Goal: Information Seeking & Learning: Learn about a topic

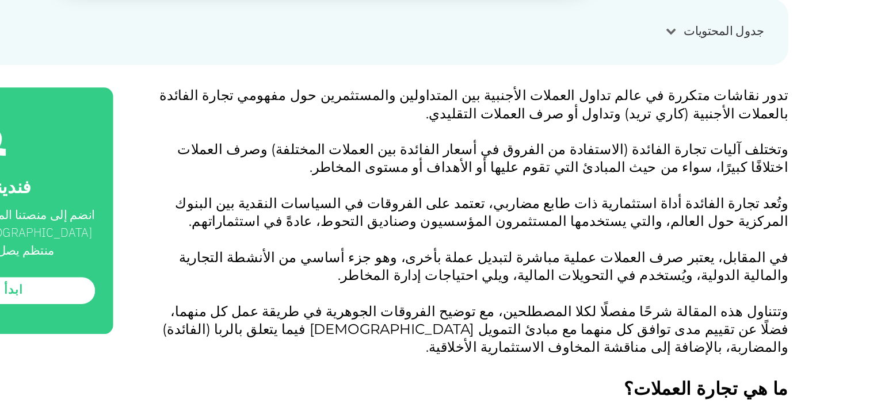
scroll to position [471, 0]
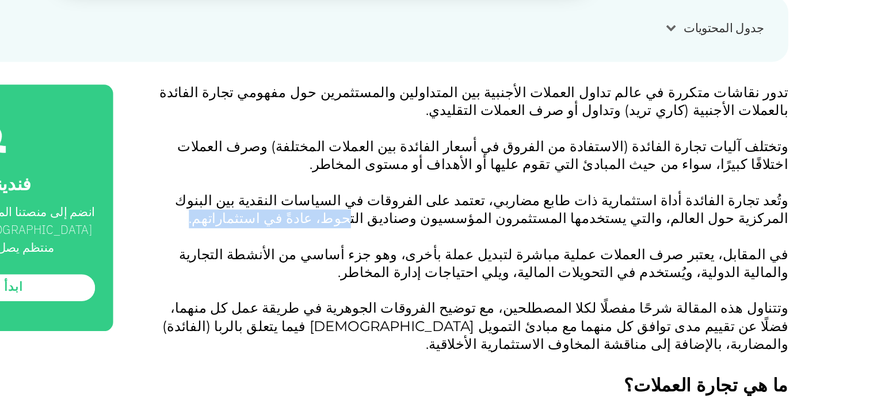
drag, startPoint x: 673, startPoint y: 268, endPoint x: 579, endPoint y: 269, distance: 94.4
click at [579, 269] on p "وتُعد تجارة الفائدة أداة استثمارية ذات طابع مضاربي، تعتمد على الفروقات في السيا…" at bounding box center [551, 265] width 492 height 41
click at [485, 269] on p "وتُعد تجارة الفائدة أداة استثمارية ذات طابع مضاربي، تعتمد على الفروقات في السيا…" at bounding box center [551, 265] width 492 height 41
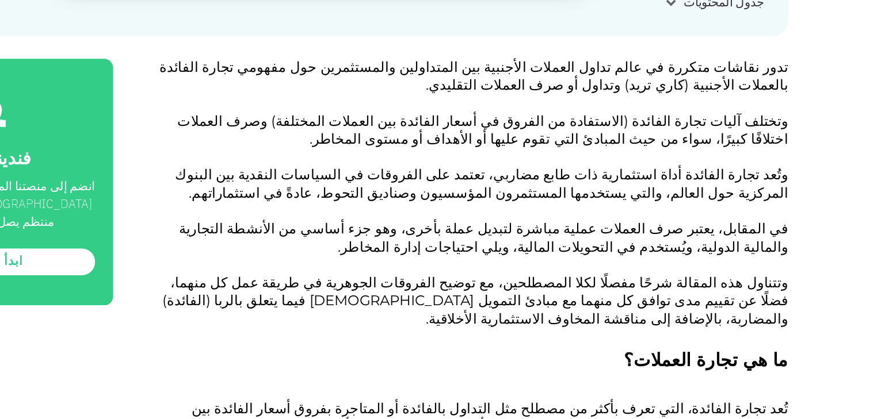
scroll to position [507, 0]
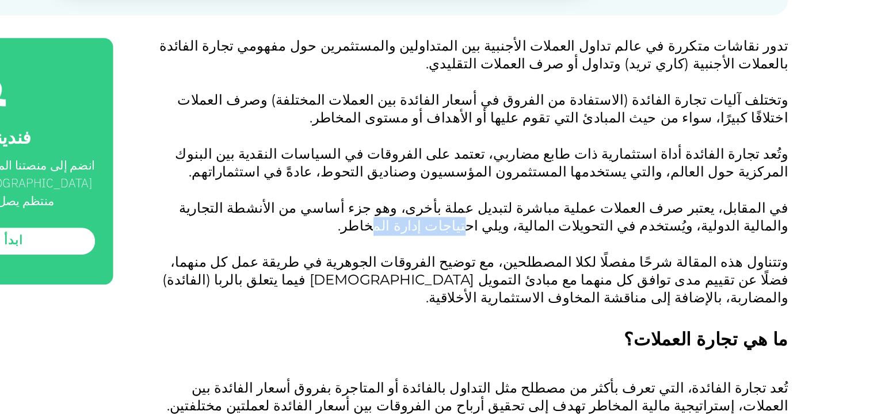
drag, startPoint x: 707, startPoint y: 273, endPoint x: 651, endPoint y: 275, distance: 55.9
click at [651, 275] on span "في المقابل، يعتبر صرف العملات عملية مباشرة لتبديل عملة بأخرى، وهو جزء أساسي من …" at bounding box center [563, 263] width 467 height 27
click at [567, 278] on p "في المقابل، يعتبر صرف العملات عملية مباشرة لتبديل عملة بأخرى، وهو جزء أساسي من …" at bounding box center [551, 271] width 492 height 41
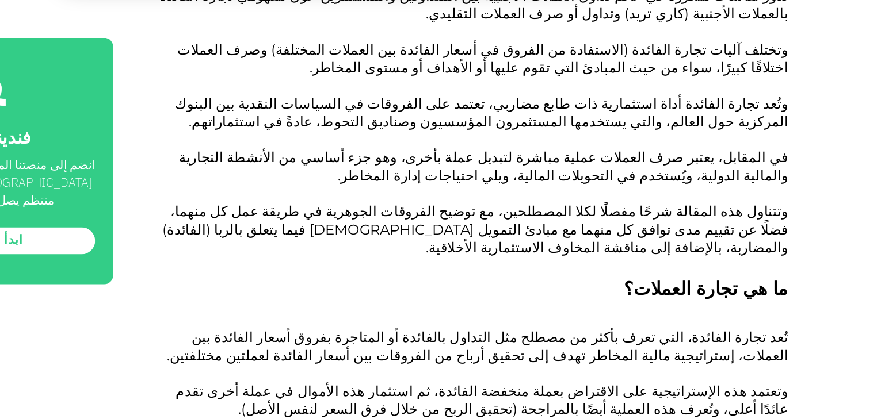
scroll to position [613, 0]
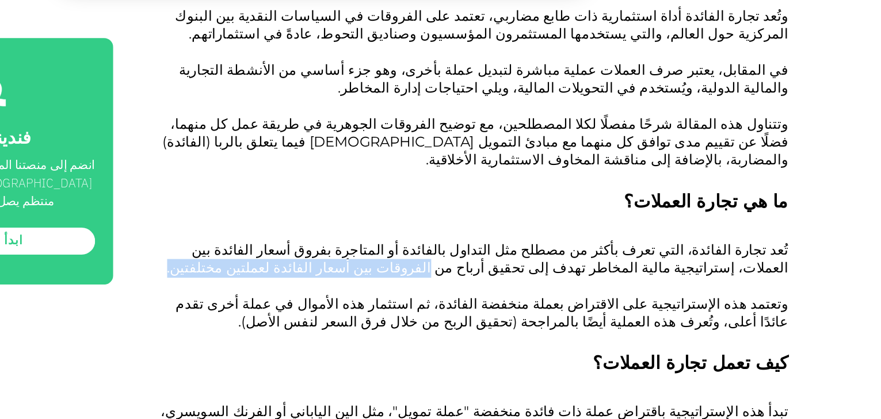
drag, startPoint x: 726, startPoint y: 291, endPoint x: 557, endPoint y: 294, distance: 169.2
click at [564, 293] on p "تُعد تجارة الفائدة، التي تعرف بأكثر من مصطلح مثل التداول بالفائدة أو المتاجرة ب…" at bounding box center [551, 303] width 492 height 41
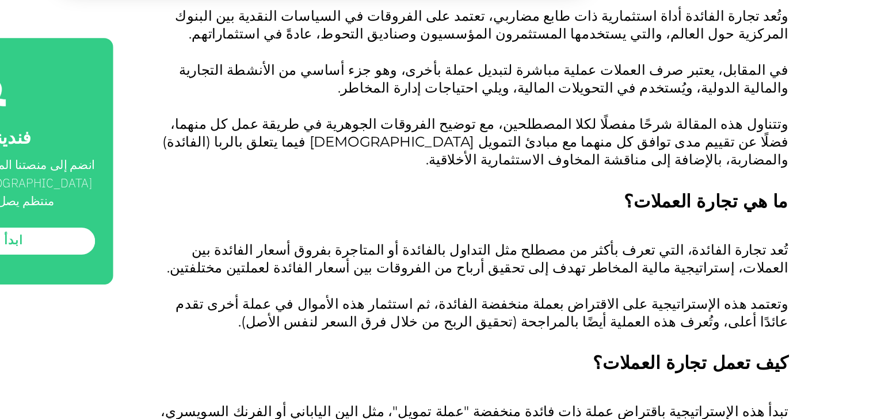
click at [538, 293] on p "تُعد تجارة الفائدة، التي تعرف بأكثر من مصطلح مثل التداول بالفائدة أو المتاجرة ب…" at bounding box center [551, 303] width 492 height 41
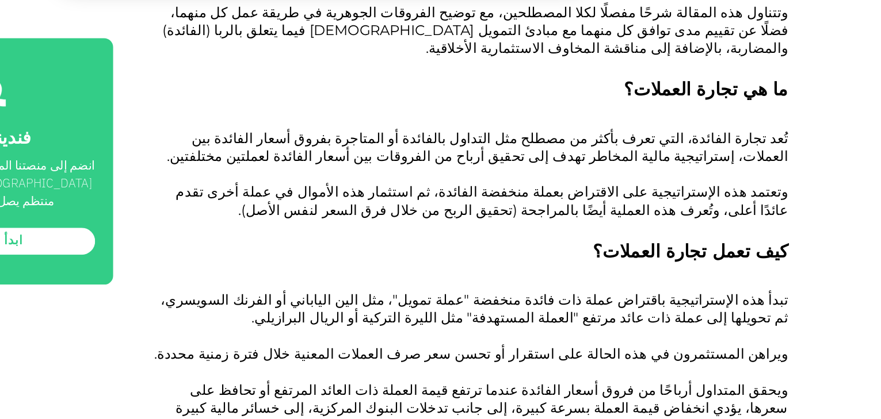
scroll to position [719, 0]
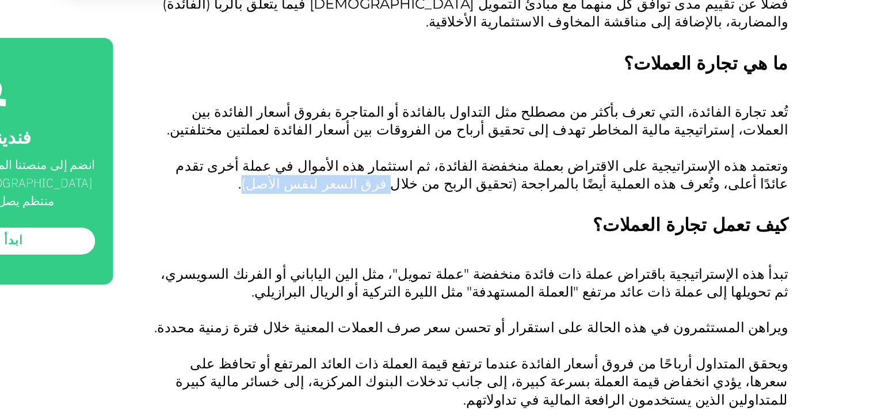
drag, startPoint x: 681, startPoint y: 224, endPoint x: 596, endPoint y: 228, distance: 85.2
click at [596, 228] on span "وتعتمد هذه الإستراتيجية على الاقتراض بعملة منخفضة الفائدة، ثم استثمار هذه الأمو…" at bounding box center [562, 231] width 469 height 27
click at [573, 230] on p "وتعتمد هذه الإستراتيجية على الاقتراض بعملة منخفضة الفائدة، ثم استثمار هذه الأمو…" at bounding box center [551, 239] width 492 height 41
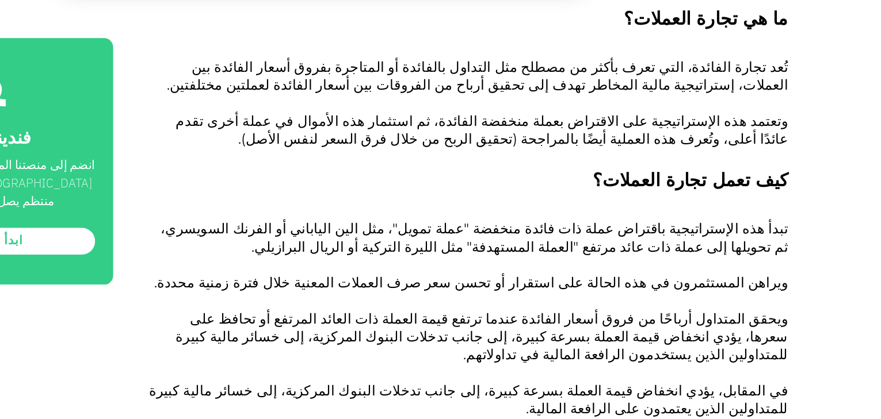
scroll to position [754, 0]
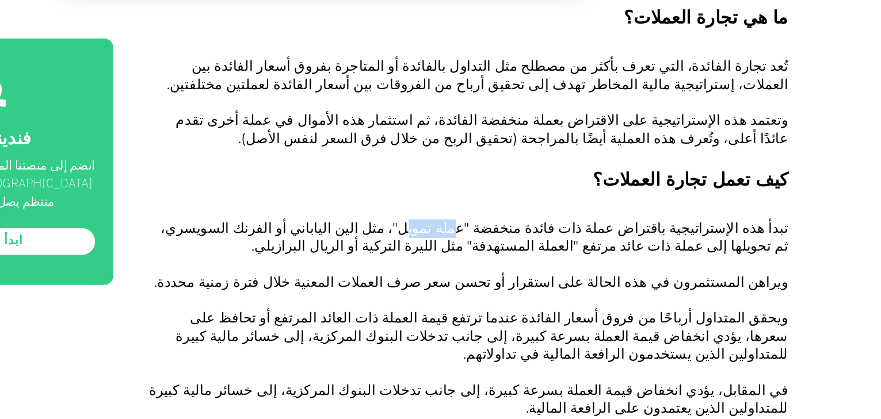
drag, startPoint x: 568, startPoint y: 259, endPoint x: 599, endPoint y: 263, distance: 31.3
click at [599, 266] on span "تبدأ هذه الإستراتيجية باقتراض عملة ذات فائدة منخفضة "عملة تمويل"، مثل الين اليا…" at bounding box center [556, 279] width 481 height 27
click at [522, 273] on p "تبدأ هذه الإستراتيجية باقتراض عملة ذات فائدة منخفضة "عملة تمويل"، مثل الين اليا…" at bounding box center [551, 286] width 492 height 41
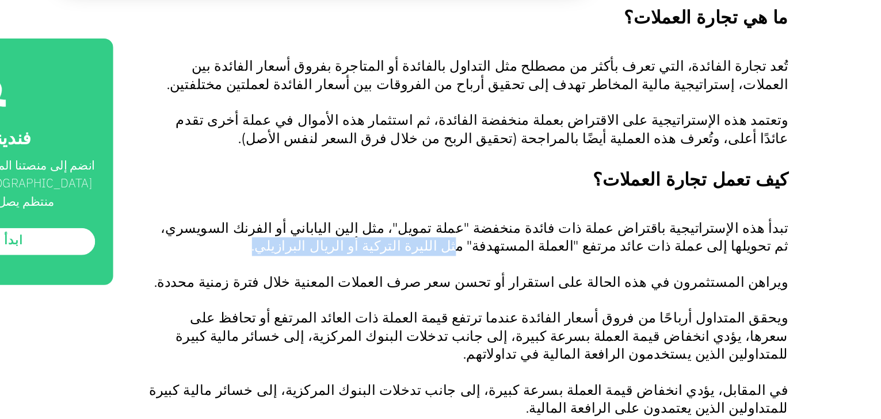
drag, startPoint x: 579, startPoint y: 273, endPoint x: 706, endPoint y: 273, distance: 126.6
click at [706, 273] on p "تبدأ هذه الإستراتيجية باقتراض عملة ذات فائدة منخفضة "عملة تمويل"، مثل الين اليا…" at bounding box center [551, 286] width 492 height 41
click at [712, 266] on span "تبدأ هذه الإستراتيجية باقتراض عملة ذات فائدة منخفضة "عملة تمويل"، مثل الين اليا…" at bounding box center [556, 279] width 481 height 27
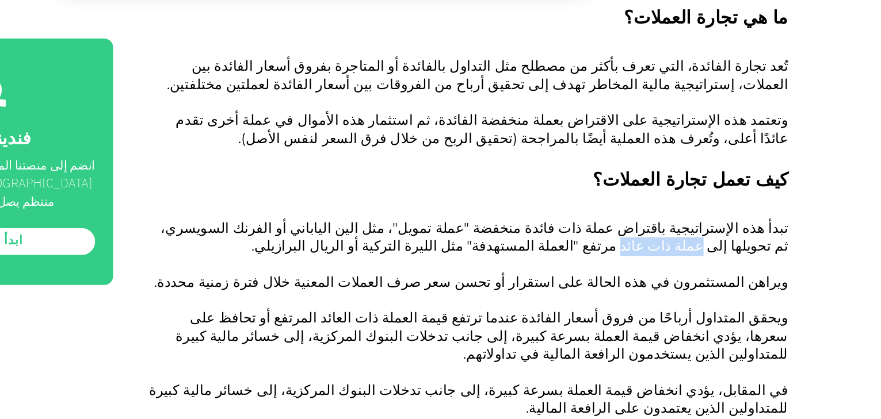
drag, startPoint x: 372, startPoint y: 257, endPoint x: 314, endPoint y: 261, distance: 57.7
click at [314, 266] on p "تبدأ هذه الإستراتيجية باقتراض عملة ذات فائدة منخفضة "عملة تمويل"، مثل الين اليا…" at bounding box center [551, 286] width 492 height 41
click at [776, 277] on span "تبدأ هذه الإستراتيجية باقتراض عملة ذات فائدة منخفضة "عملة تمويل"، مثل الين اليا…" at bounding box center [556, 279] width 481 height 27
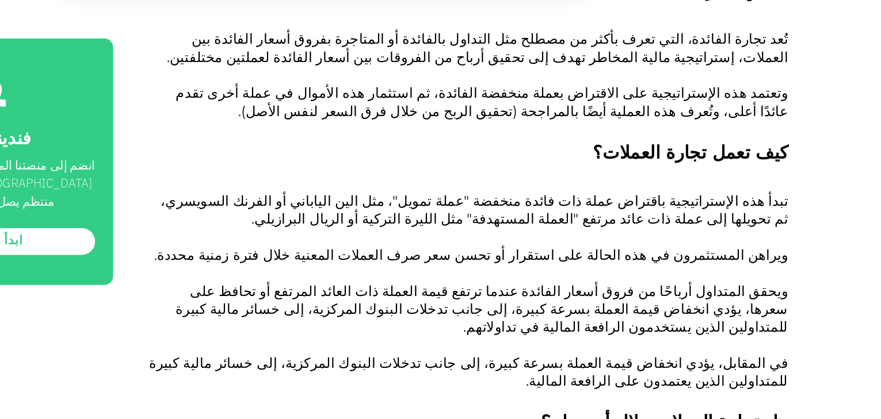
scroll to position [824, 0]
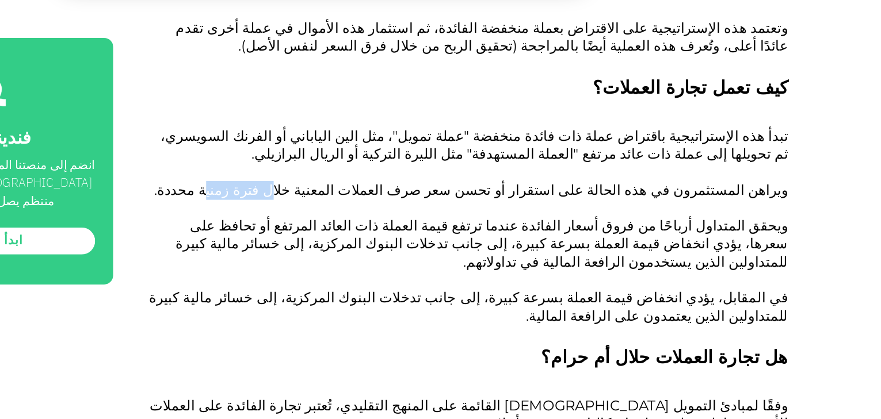
drag, startPoint x: 488, startPoint y: 230, endPoint x: 450, endPoint y: 226, distance: 37.7
click at [450, 236] on span "ويراهن المستثمرون في هذه الحالة على استقرار أو تحسن سعر صرف العملات المعنية خلا…" at bounding box center [554, 242] width 486 height 13
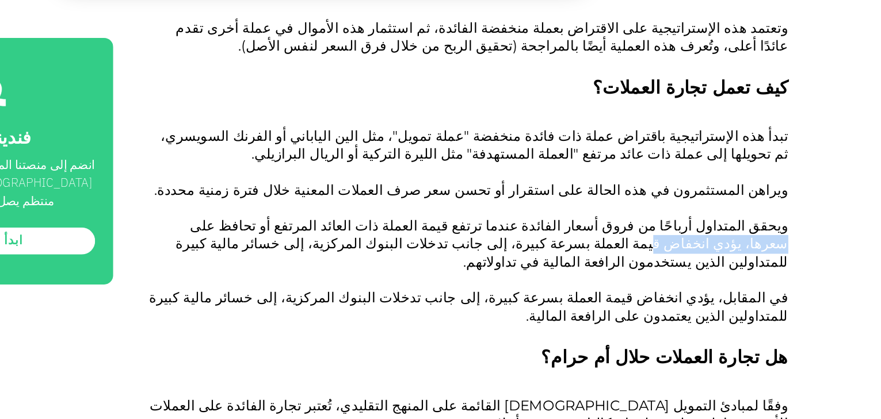
drag, startPoint x: 446, startPoint y: 257, endPoint x: 362, endPoint y: 259, distance: 84.6
click at [362, 264] on span "ويحقق المتداول أرباحًا من فروق أسعار الفائدة عندما ترتفع قيمة العملة ذات العائد…" at bounding box center [562, 284] width 469 height 41
click at [342, 264] on span "ويحقق المتداول أرباحًا من فروق أسعار الفائدة عندما ترتفع قيمة العملة ذات العائد…" at bounding box center [562, 284] width 469 height 41
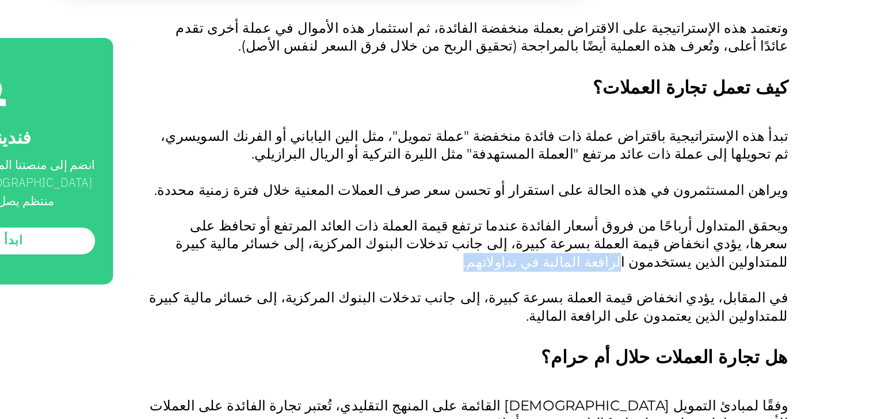
drag, startPoint x: 451, startPoint y: 271, endPoint x: 350, endPoint y: 274, distance: 100.7
click at [350, 274] on p "ويحقق المتداول أرباحًا من فروق أسعار الفائدة عندما ترتفع قيمة العملة ذات العائد…" at bounding box center [551, 292] width 492 height 55
click at [347, 276] on p "ويحقق المتداول أرباحًا من فروق أسعار الفائدة عندما ترتفع قيمة العملة ذات العائد…" at bounding box center [551, 292] width 492 height 55
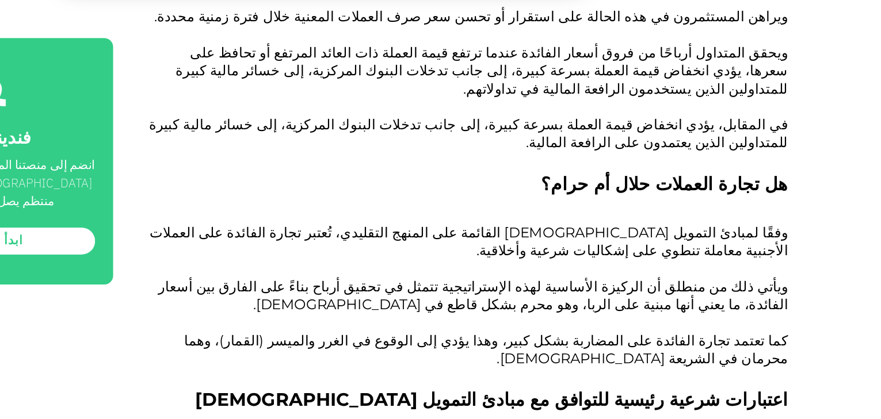
scroll to position [1000, 0]
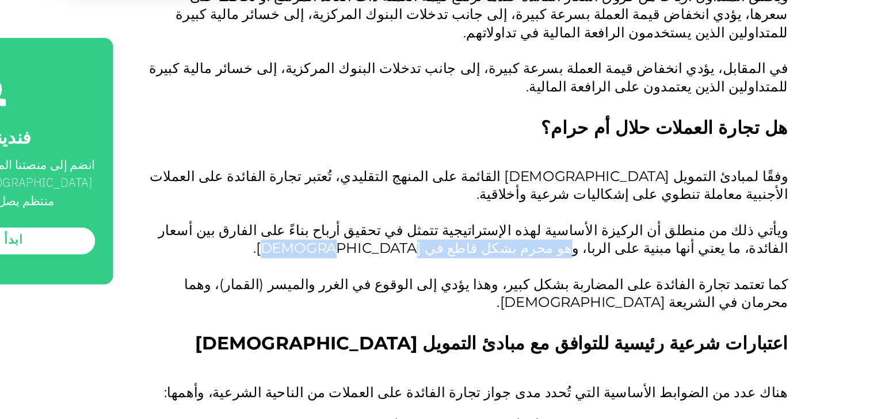
drag, startPoint x: 770, startPoint y: 264, endPoint x: 639, endPoint y: 262, distance: 130.6
click at [639, 268] on p "ويأتي ذلك من منطلق أن الركيزة الأساسية لهذه الإستراتيجية تتمثل في تحقيق أرباح ب…" at bounding box center [551, 288] width 492 height 41
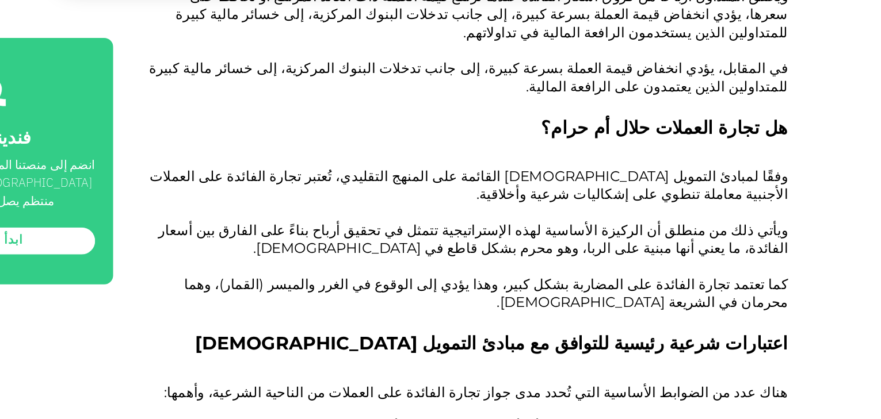
click at [634, 268] on p "ويأتي ذلك من منطلق أن الركيزة الأساسية لهذه الإستراتيجية تتمثل في تحقيق أرباح ب…" at bounding box center [551, 288] width 492 height 41
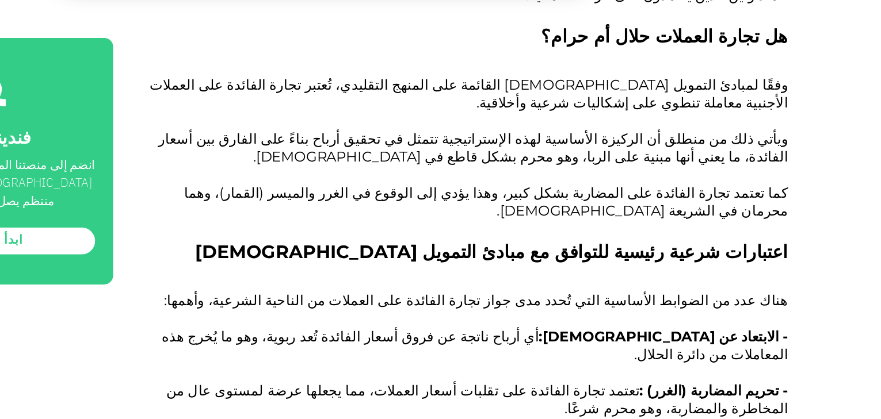
scroll to position [1071, 0]
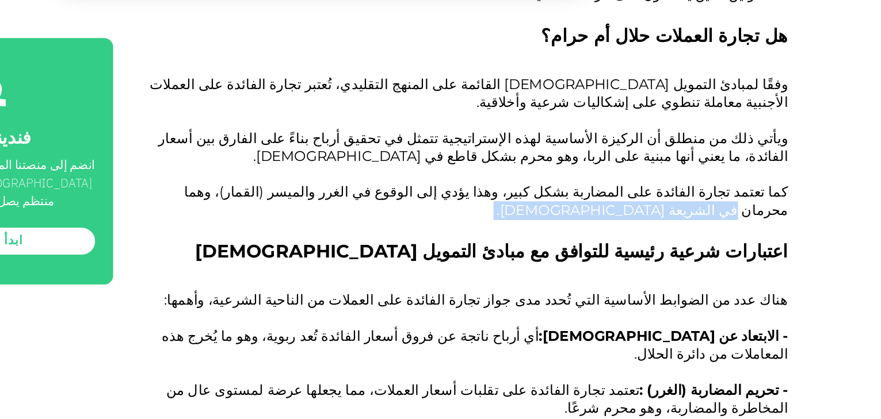
drag, startPoint x: 403, startPoint y: 219, endPoint x: 327, endPoint y: 224, distance: 75.6
click at [327, 239] on p "كما تعتمد تجارة الفائدة على المضاربة بشكل كبير، وهذا يؤدي إلى الوقوع في الغرر و…" at bounding box center [551, 259] width 492 height 41
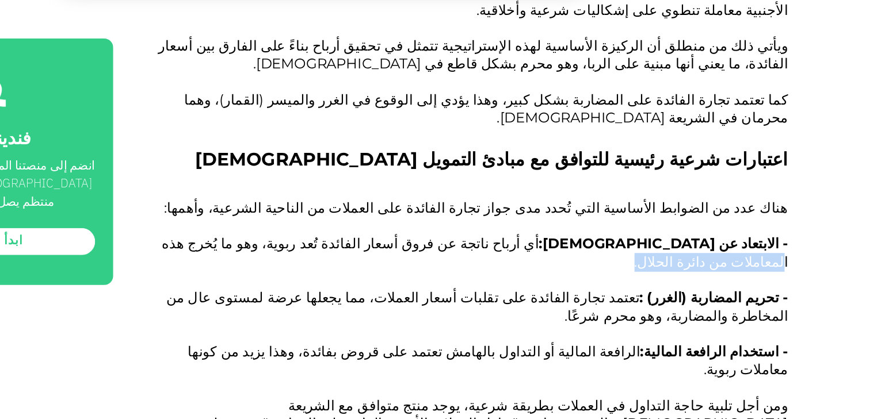
drag, startPoint x: 489, startPoint y: 246, endPoint x: 398, endPoint y: 247, distance: 90.9
click at [398, 278] on p "- الابتعاد عن الربا: أي أرباح ناتجة عن فروق أسعار الفائدة تُعد ربوية، وهو ما يُ…" at bounding box center [551, 298] width 492 height 41
click at [387, 278] on p "- الابتعاد عن الربا: أي أرباح ناتجة عن فروق أسعار الفائدة تُعد ربوية، وهو ما يُ…" at bounding box center [551, 298] width 492 height 41
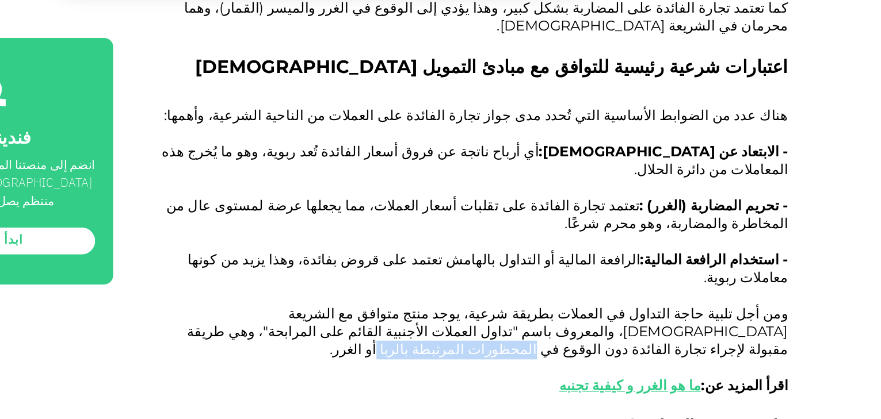
drag, startPoint x: 512, startPoint y: 284, endPoint x: 424, endPoint y: 287, distance: 88.1
click at [424, 331] on span "ومن أجل تلبية حاجة التداول في العملات بطريقة شرعية، يوجد منتج متوافق مع الشريعة…" at bounding box center [567, 365] width 461 height 68
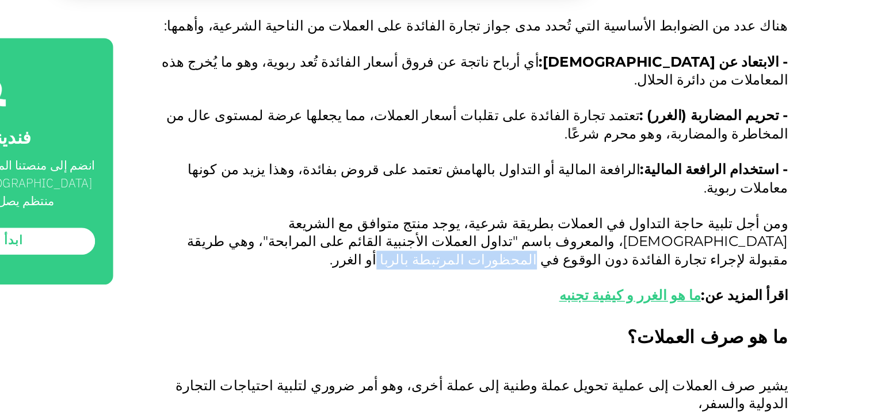
scroll to position [1283, 0]
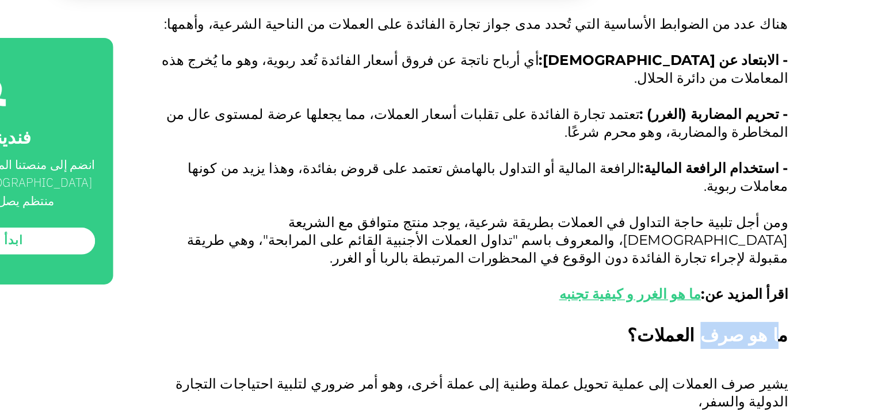
drag, startPoint x: 790, startPoint y: 278, endPoint x: 741, endPoint y: 281, distance: 49.0
click at [741, 345] on h2 "ما هو صرف العملات؟" at bounding box center [551, 365] width 492 height 41
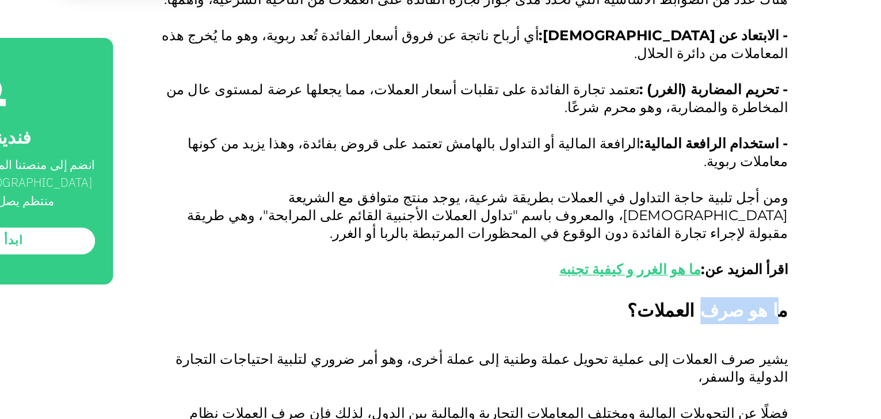
scroll to position [1319, 0]
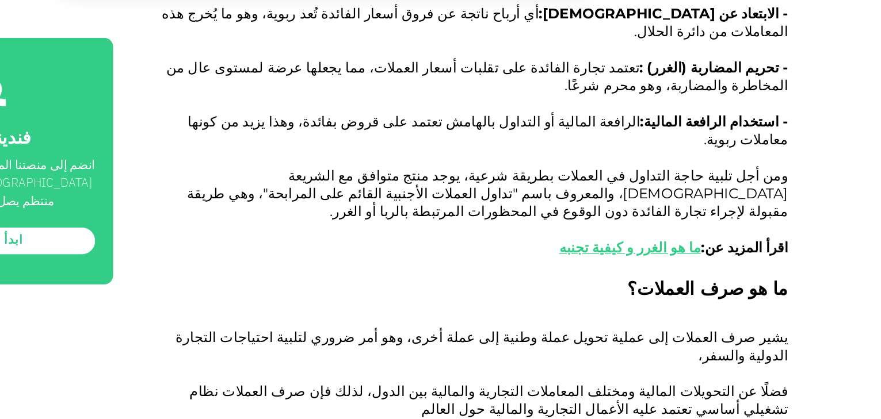
click at [782, 350] on p "يشير صرف العملات إلى عملية تحويل عملة وطنية إلى عملة أخرى، وهو أمر ضروري لتلبية…" at bounding box center [551, 391] width 492 height 83
drag, startPoint x: 435, startPoint y: 277, endPoint x: 370, endPoint y: 278, distance: 65.0
click at [370, 350] on span "يشير صرف العملات إلى عملية تحويل عملة وطنية إلى عملة أخرى، وهو أمر ضروري لتلبية…" at bounding box center [562, 384] width 469 height 68
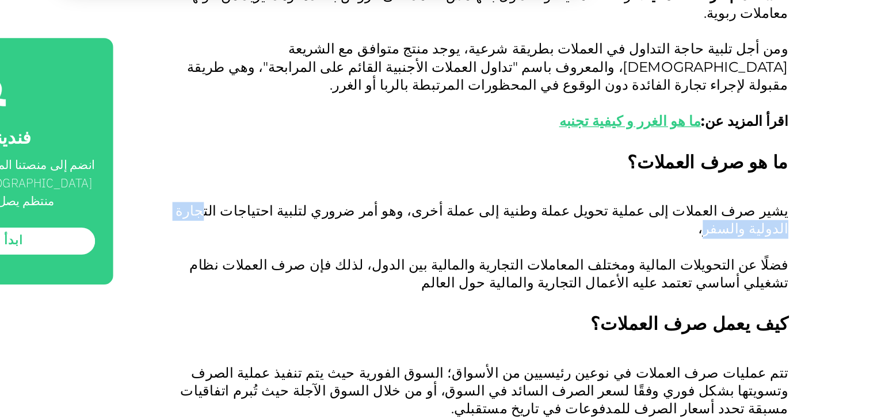
scroll to position [1425, 0]
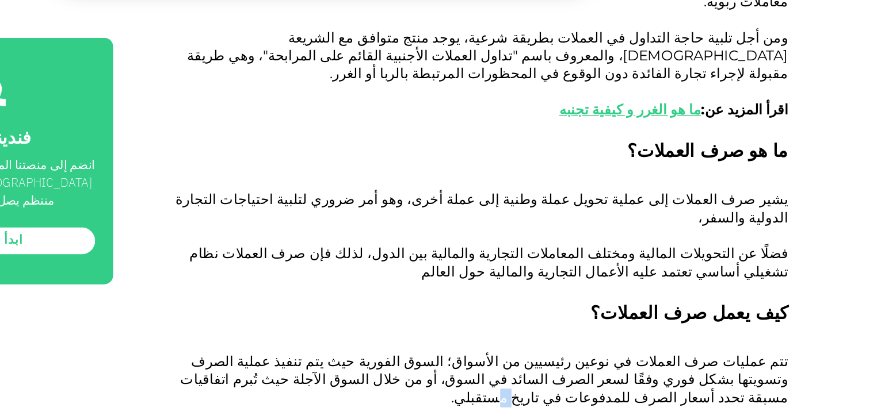
drag, startPoint x: 381, startPoint y: 292, endPoint x: 390, endPoint y: 292, distance: 9.2
click at [390, 368] on span "تتم عمليات صرف العملات في نوعين رئيسيين من الأسواق؛ السوق الفورية حيث يتم تنفيذ…" at bounding box center [564, 388] width 466 height 41
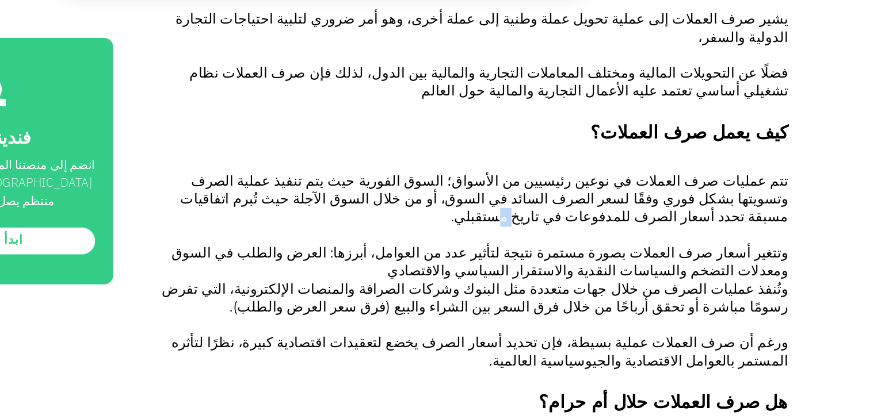
scroll to position [1601, 0]
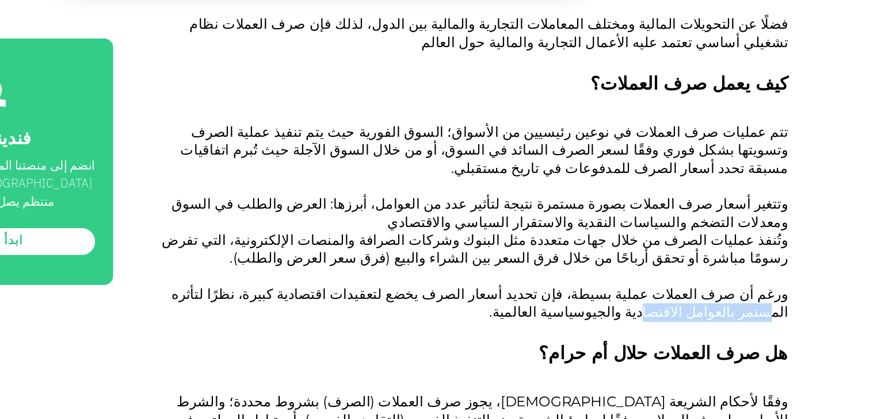
drag, startPoint x: 413, startPoint y: 214, endPoint x: 335, endPoint y: 216, distance: 77.7
click at [335, 316] on span "ورغم أن صرف العملات عملية بسيطة، فإن تحديد أسعار الصرف يخضع لتعقيدات اقتصادية ك…" at bounding box center [560, 329] width 473 height 27
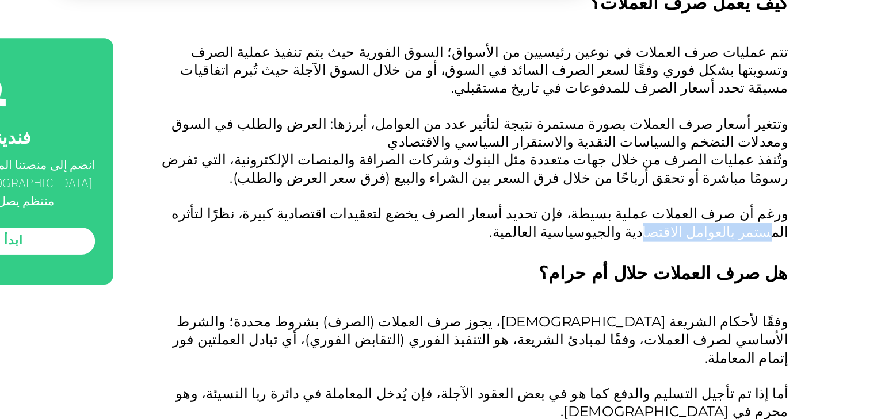
scroll to position [1671, 0]
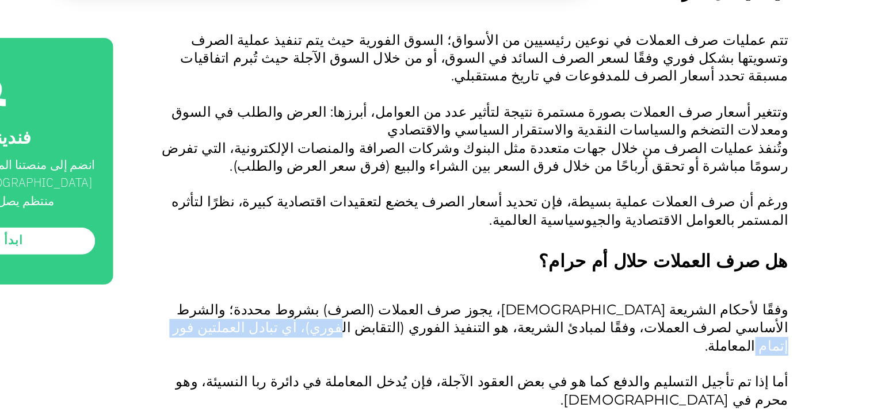
drag, startPoint x: 674, startPoint y: 240, endPoint x: 547, endPoint y: 238, distance: 127.2
click at [547, 329] on p "وفقًا لأحكام الشريعة الإسلامية، يجوز صرف العملات (الصرف) بشروط محددة؛ والشرط ال…" at bounding box center [551, 356] width 492 height 55
click at [530, 329] on p "وفقًا لأحكام الشريعة الإسلامية، يجوز صرف العملات (الصرف) بشروط محددة؛ والشرط ال…" at bounding box center [551, 356] width 492 height 55
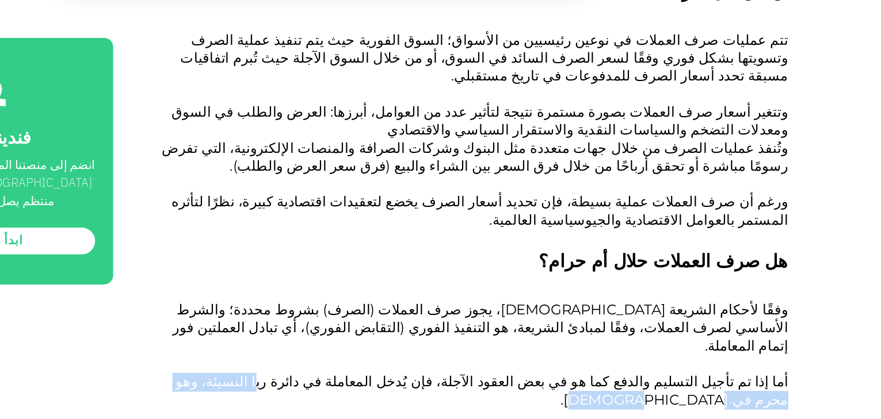
drag, startPoint x: 486, startPoint y: 265, endPoint x: 372, endPoint y: 268, distance: 114.0
click at [372, 384] on p "أما إذا تم تأجيل التسليم والدفع كما هو في بعض العقود الآجلة، فإن يُدخل المعاملة…" at bounding box center [551, 425] width 492 height 83
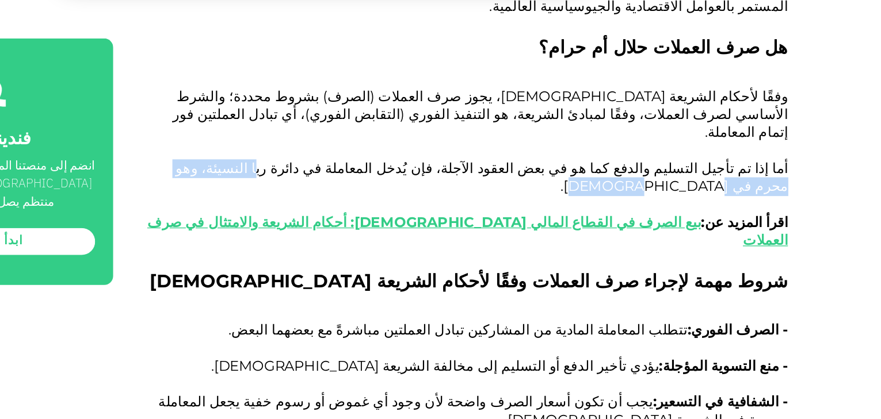
scroll to position [1848, 0]
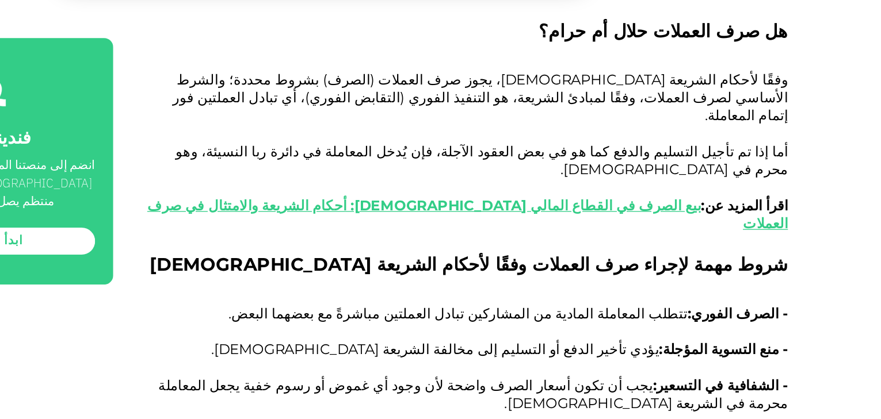
drag, startPoint x: 661, startPoint y: 268, endPoint x: 545, endPoint y: 274, distance: 115.8
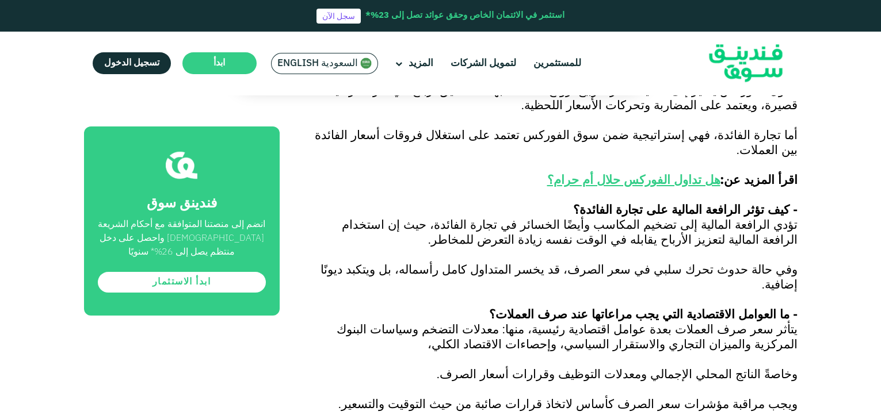
scroll to position [2539, 0]
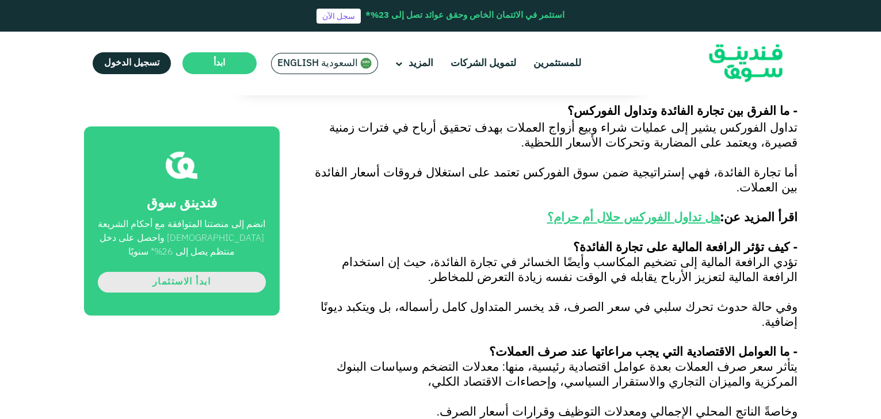
click at [201, 282] on link "ابدأ الاستثمار" at bounding box center [182, 282] width 168 height 21
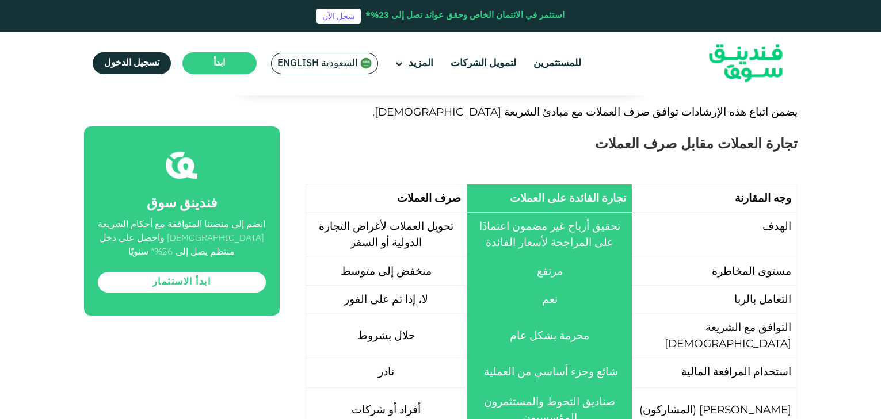
scroll to position [2217, 0]
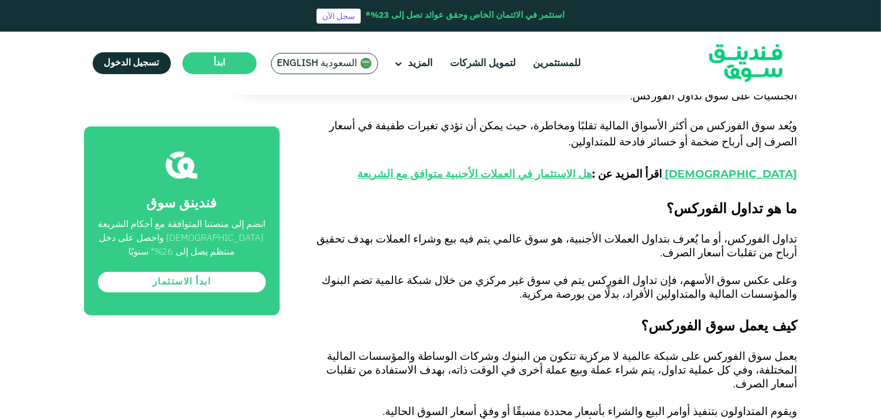
scroll to position [644, 0]
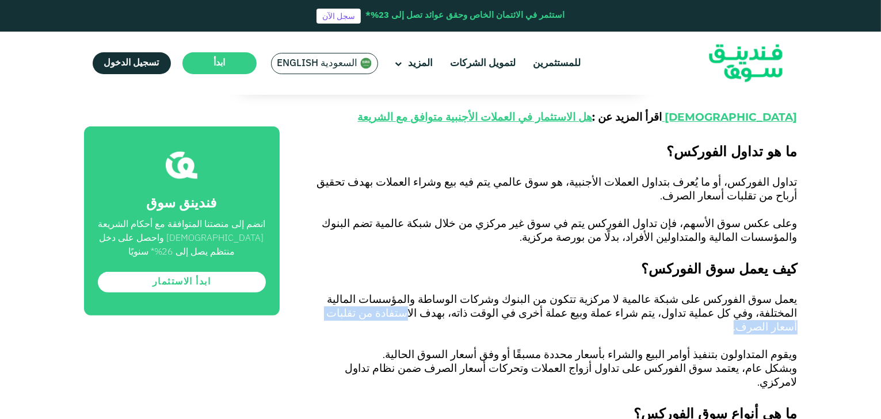
drag, startPoint x: 616, startPoint y: 288, endPoint x: 475, endPoint y: 288, distance: 140.4
click at [475, 293] on p "يعمل سوق الفوركس على شبكة عالمية لا مركزية تتكون من البنوك وشركات الوساطة والمؤ…" at bounding box center [551, 313] width 492 height 41
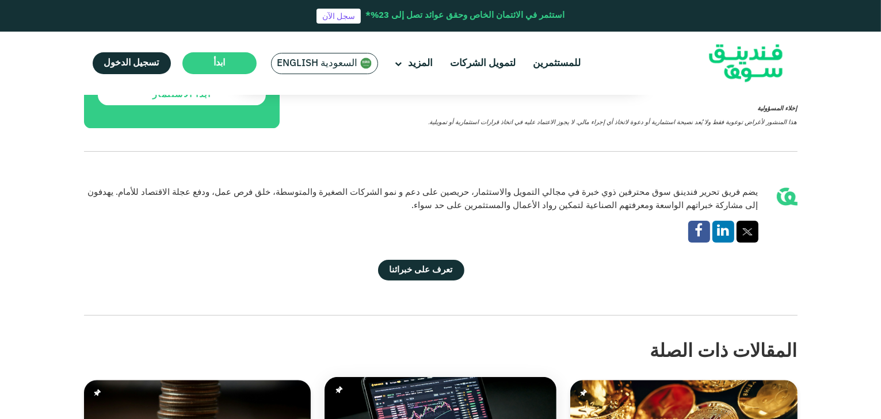
scroll to position [2854, 0]
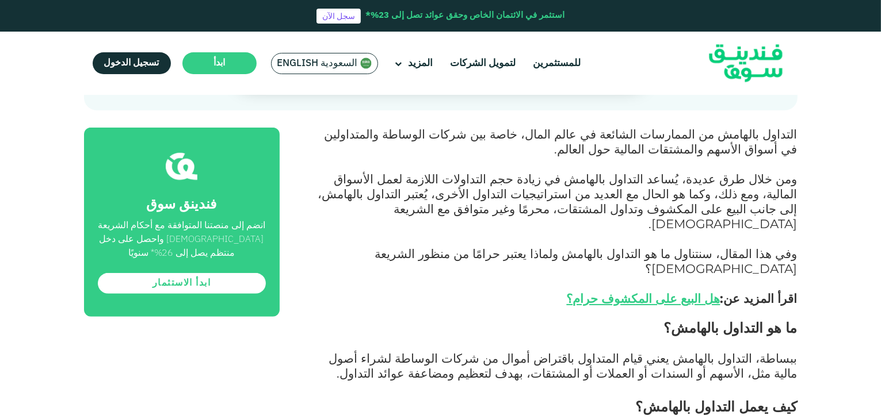
scroll to position [506, 0]
drag, startPoint x: 671, startPoint y: 300, endPoint x: 570, endPoint y: 303, distance: 101.3
click at [571, 350] on span "ببساطة، التداول بالهامش يعني قيام المتداول باقتراض أموال من شركات الوساطة لشراء…" at bounding box center [563, 365] width 468 height 30
click at [544, 352] on p "ببساطة، التداول بالهامش يعني قيام المتداول باقتراض أموال من شركات الوساطة لشراء…" at bounding box center [551, 374] width 492 height 45
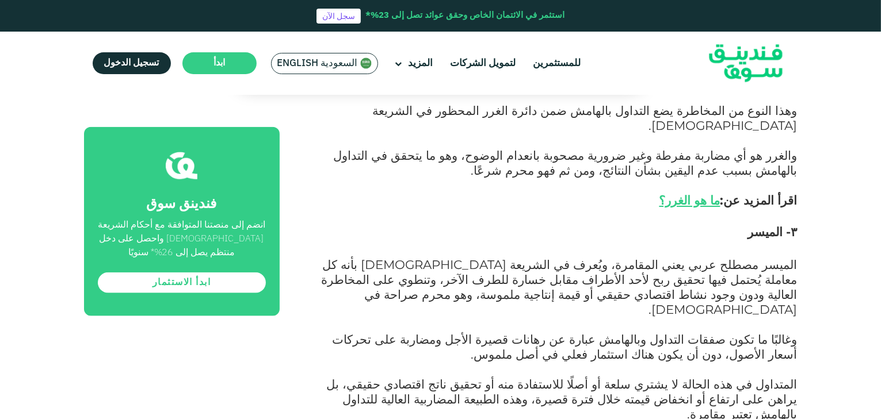
scroll to position [1381, 0]
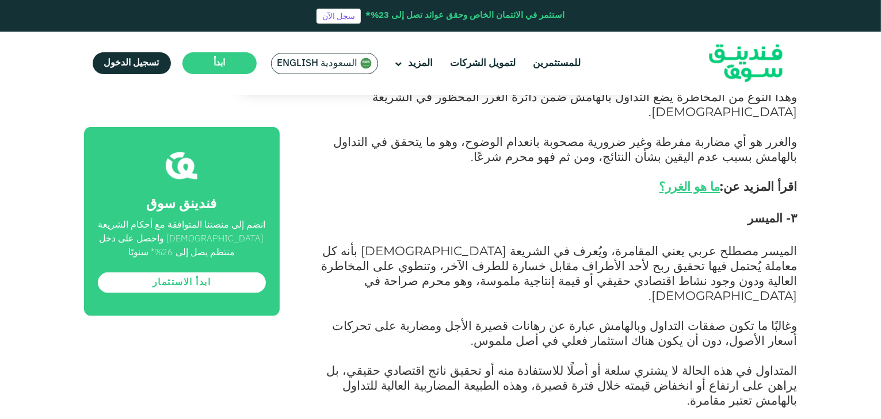
drag, startPoint x: 797, startPoint y: 240, endPoint x: 677, endPoint y: 242, distance: 120.2
click at [677, 242] on div "الصفحة الرئيسية المدونة الامتثال للشريعة محرم 17, 1447 ١" at bounding box center [440, 53] width 881 height 2661
drag, startPoint x: 797, startPoint y: 274, endPoint x: 653, endPoint y: 278, distance: 143.9
click at [653, 278] on div "الصفحة الرئيسية المدونة الامتثال للشريعة محرم 17, 1447 ١" at bounding box center [440, 53] width 881 height 2661
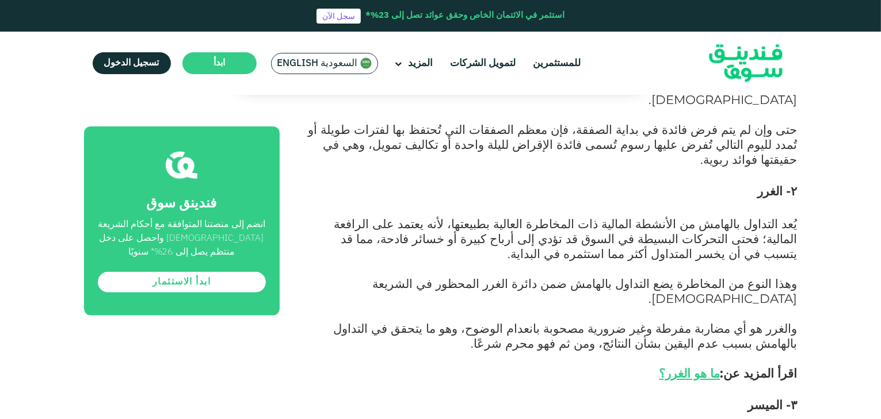
scroll to position [1151, 0]
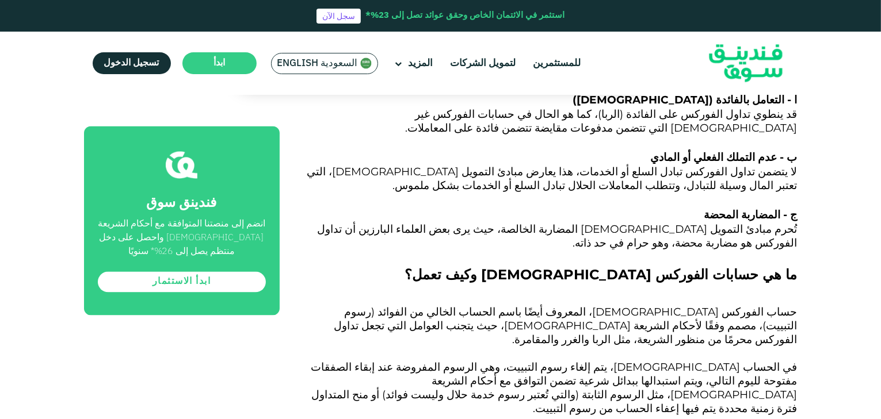
scroll to position [2301, 0]
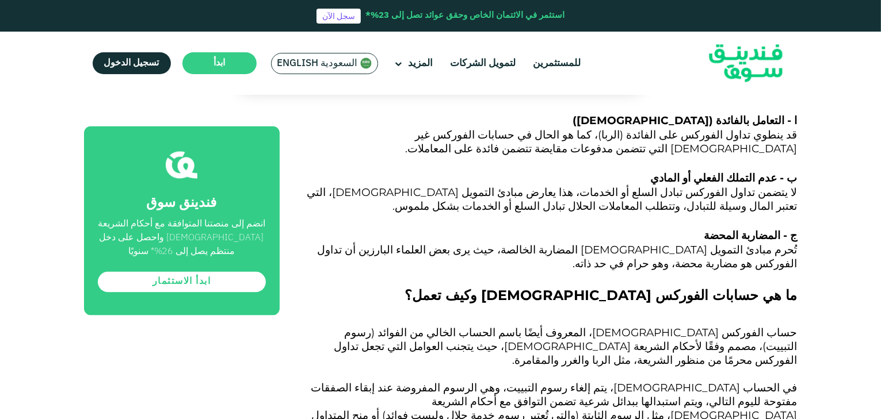
drag, startPoint x: 803, startPoint y: 324, endPoint x: 609, endPoint y: 329, distance: 194.5
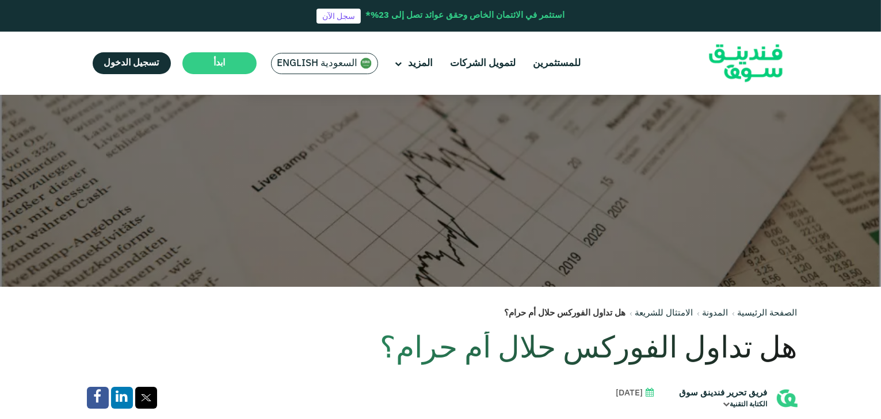
scroll to position [0, 0]
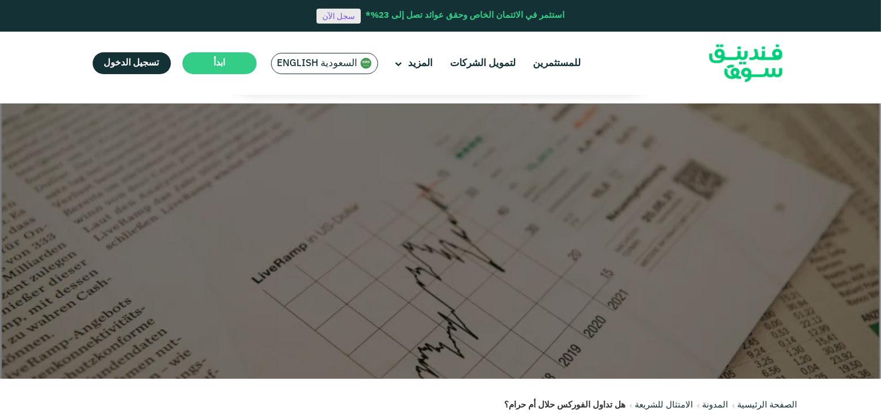
click at [347, 16] on link "سجل الآن" at bounding box center [338, 16] width 44 height 15
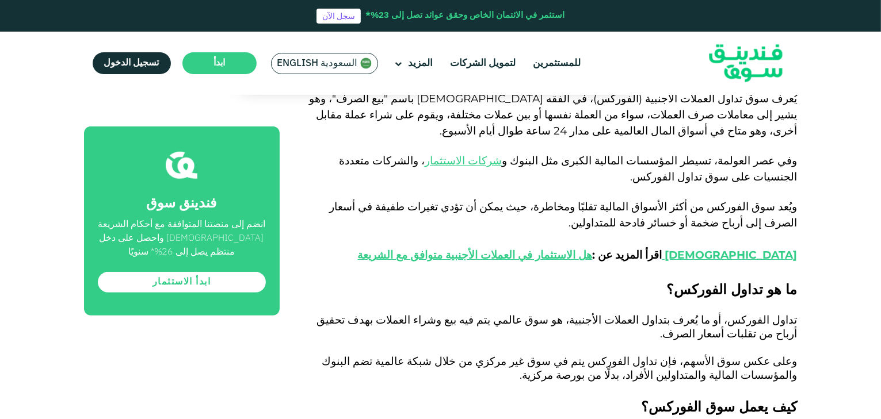
scroll to position [736, 0]
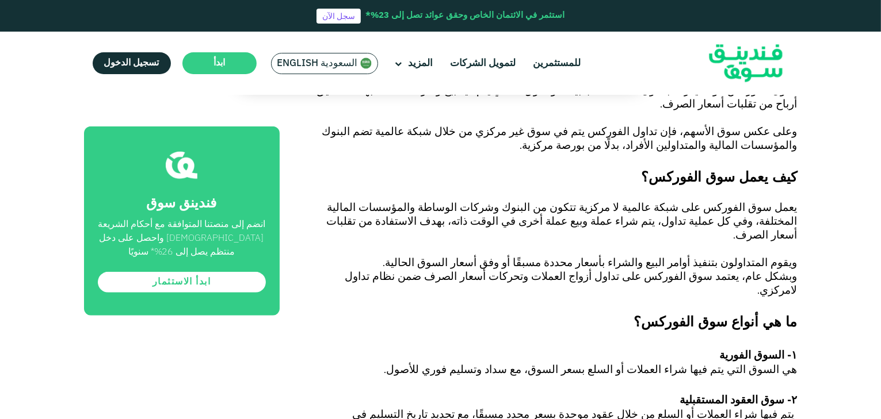
click at [693, 314] on span "ما هي أنواع سوق الفوركس؟" at bounding box center [715, 322] width 163 height 17
